Goal: Transaction & Acquisition: Purchase product/service

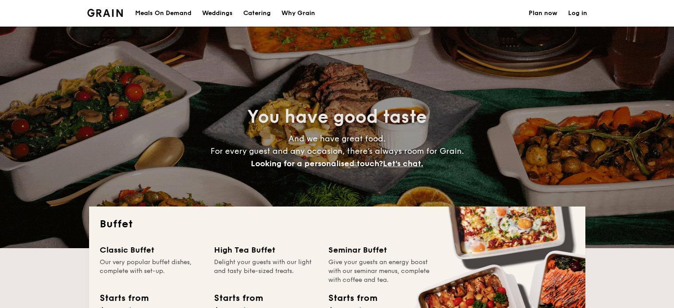
select select
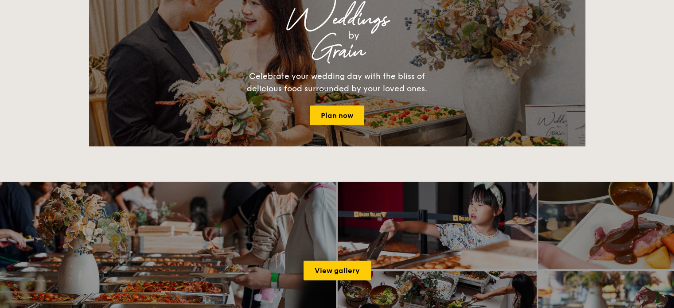
scroll to position [886, 0]
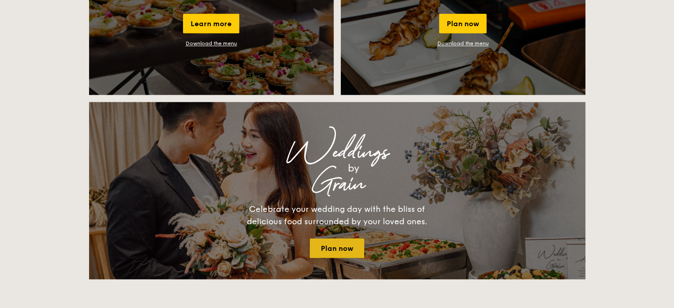
click at [343, 245] on link "Plan now" at bounding box center [337, 248] width 55 height 20
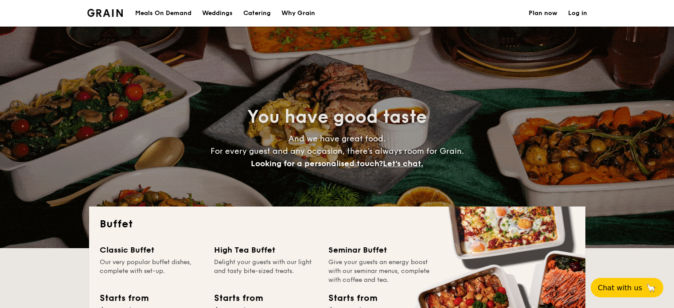
select select
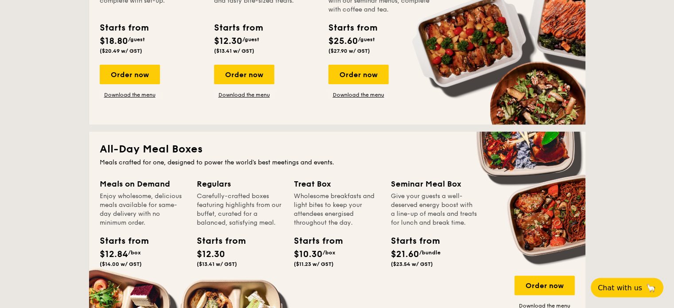
scroll to position [222, 0]
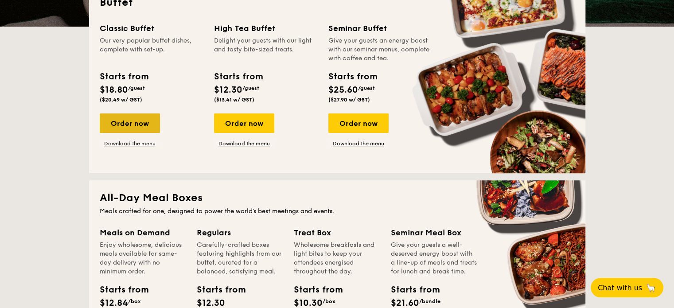
click at [126, 125] on div "Order now" at bounding box center [130, 123] width 60 height 20
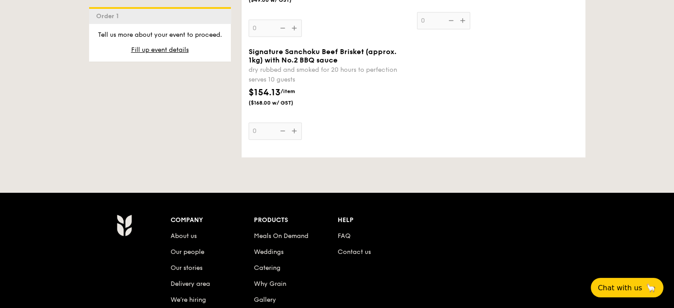
scroll to position [1108, 0]
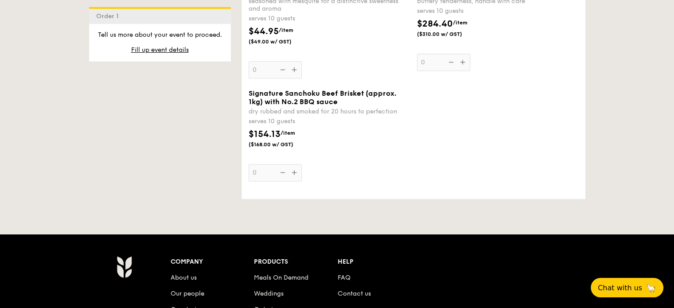
select select
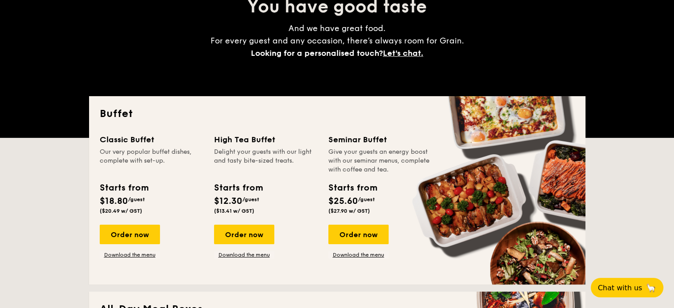
scroll to position [177, 0]
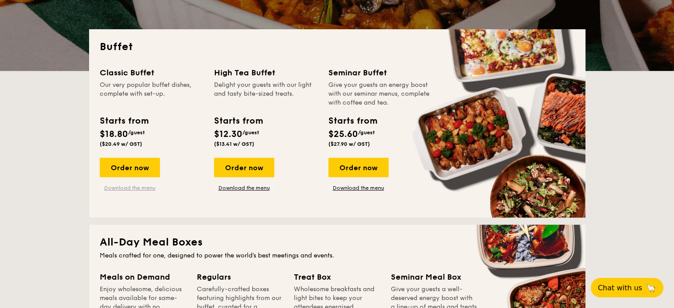
click at [143, 186] on link "Download the menu" at bounding box center [130, 187] width 60 height 7
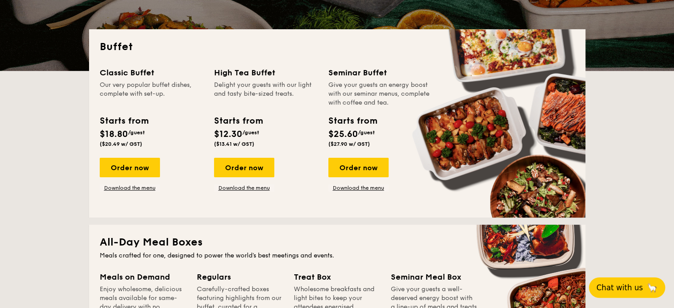
click at [624, 290] on span "Chat with us" at bounding box center [620, 287] width 47 height 9
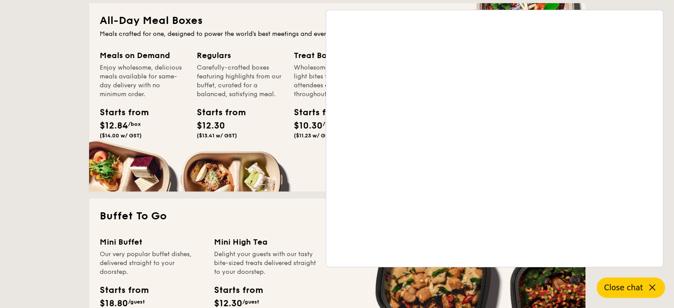
scroll to position [355, 0]
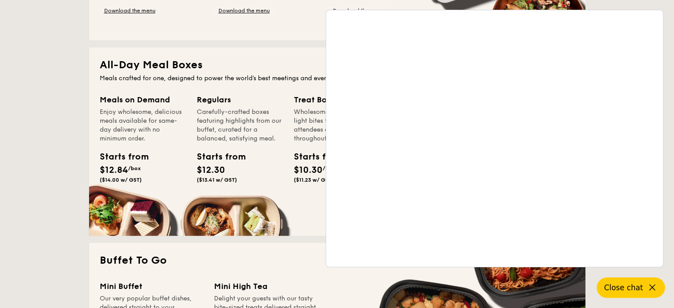
click at [633, 292] on span "Close chat" at bounding box center [623, 287] width 39 height 9
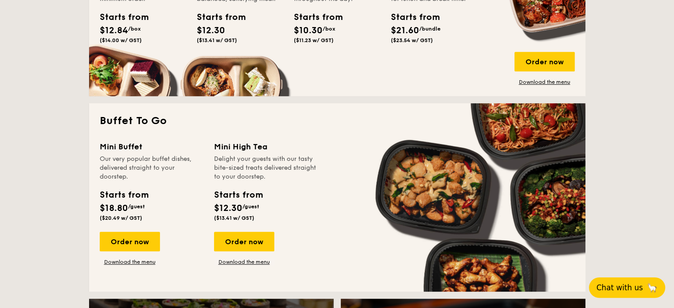
scroll to position [753, 0]
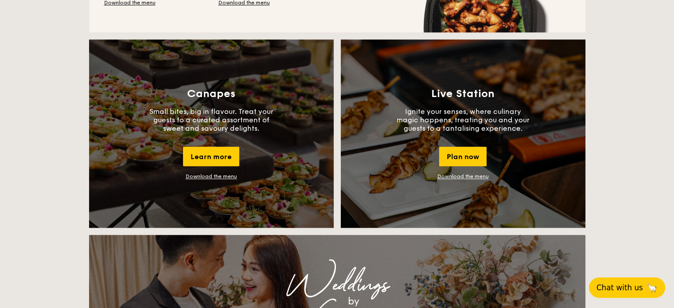
click at [623, 292] on span "Chat with us" at bounding box center [620, 287] width 47 height 9
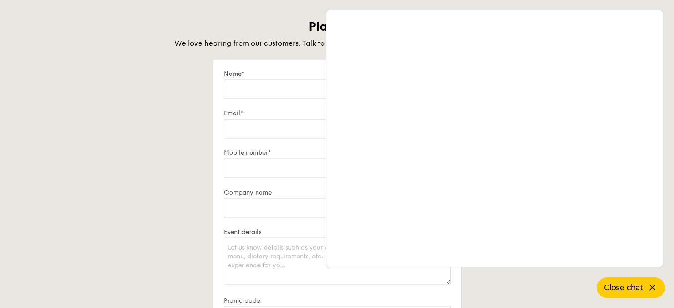
click at [156, 200] on div "Plan now We love hearing from our customers. Talk to us about anything. We are …" at bounding box center [337, 224] width 496 height 411
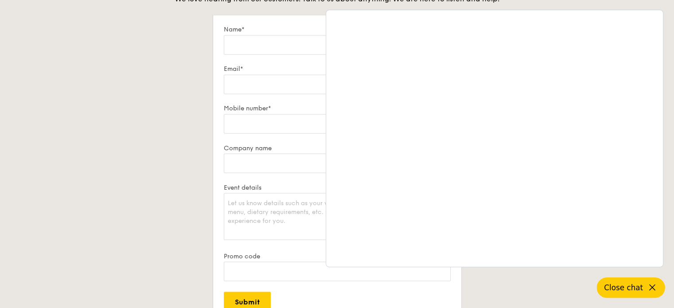
click at [633, 296] on button "Close chat" at bounding box center [631, 287] width 68 height 20
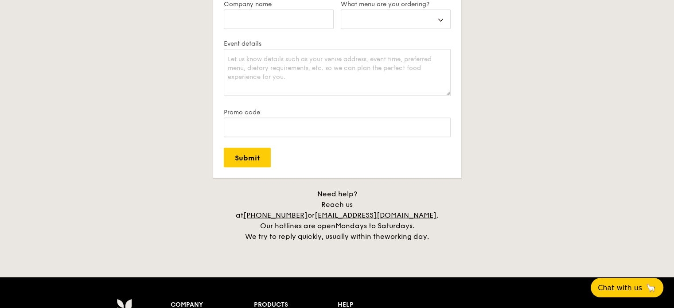
scroll to position [1684, 0]
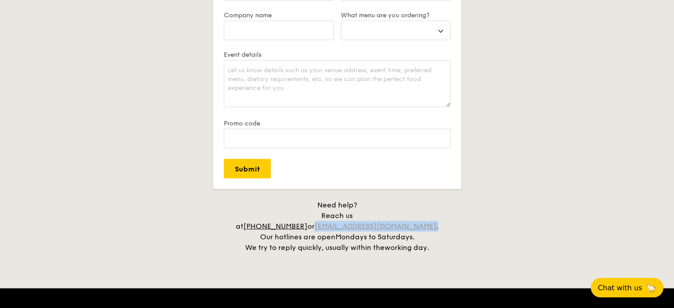
drag, startPoint x: 445, startPoint y: 216, endPoint x: 345, endPoint y: 216, distance: 99.7
click at [345, 216] on div "Need help? Reach us at +65 3163 5335 or concierge@grain.com.sg . Our hotlines a…" at bounding box center [337, 225] width 222 height 53
copy div "concierge@grain.com.sg ."
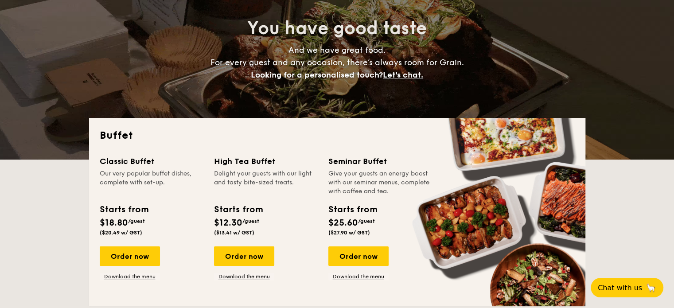
scroll to position [133, 0]
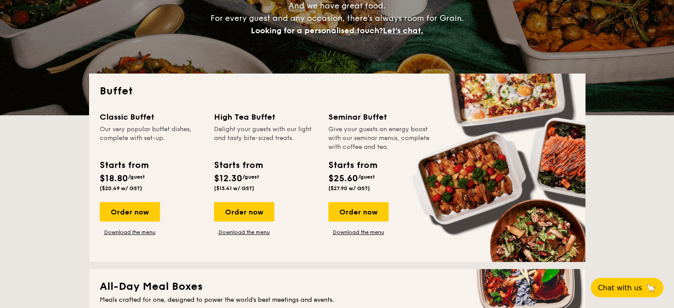
click at [139, 119] on div "Classic Buffet" at bounding box center [152, 117] width 104 height 12
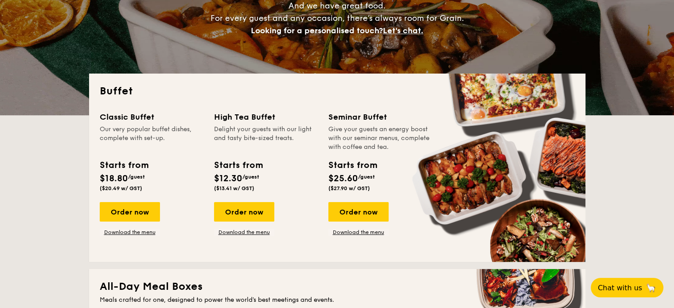
click at [139, 117] on div "Classic Buffet" at bounding box center [152, 117] width 104 height 12
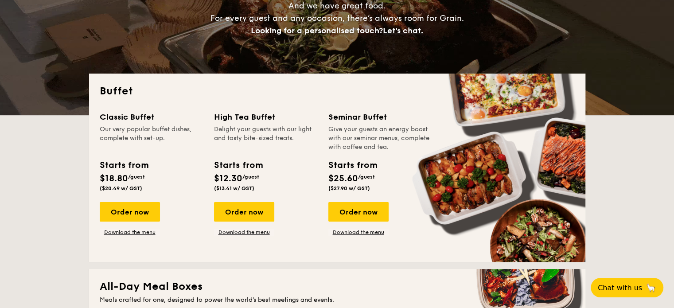
click at [139, 117] on div "Classic Buffet" at bounding box center [152, 117] width 104 height 12
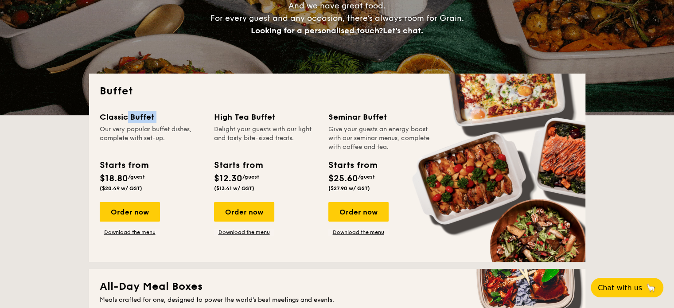
click at [139, 117] on div "Classic Buffet" at bounding box center [152, 117] width 104 height 12
copy div "Classic Buffet"
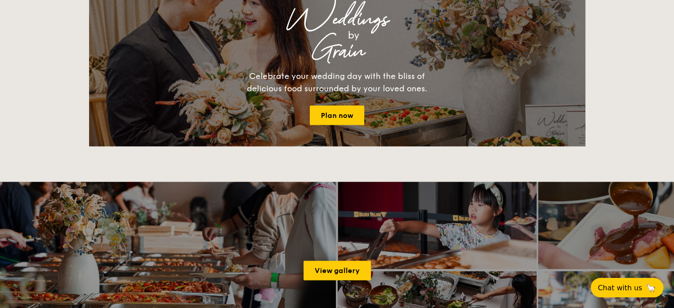
scroll to position [1019, 0]
